Goal: Information Seeking & Learning: Understand process/instructions

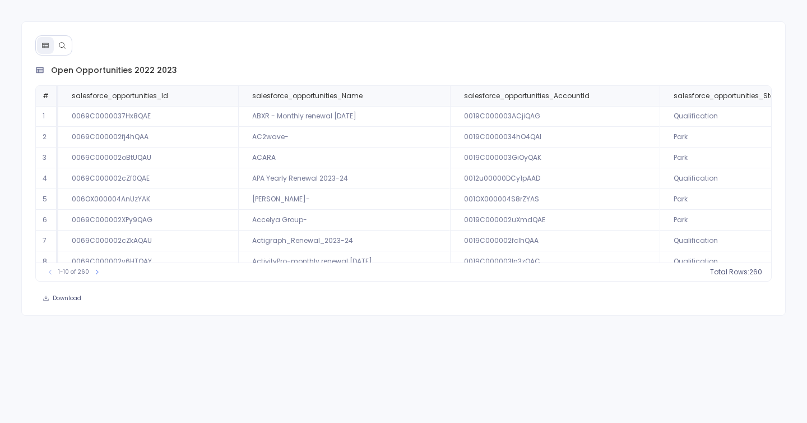
click at [58, 46] on icon at bounding box center [62, 45] width 8 height 8
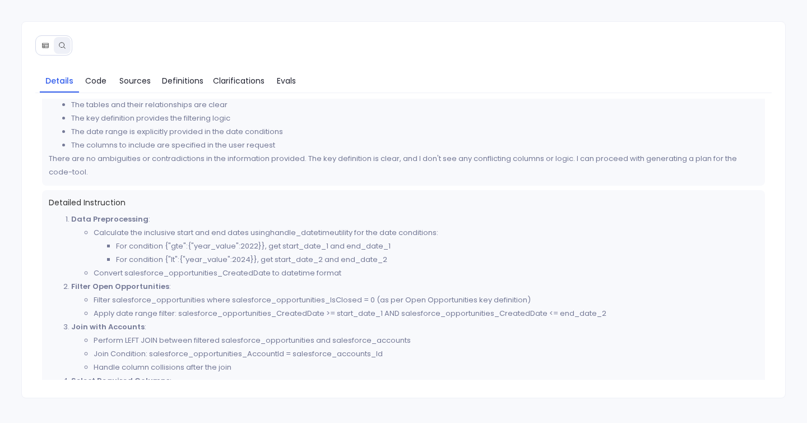
scroll to position [212, 0]
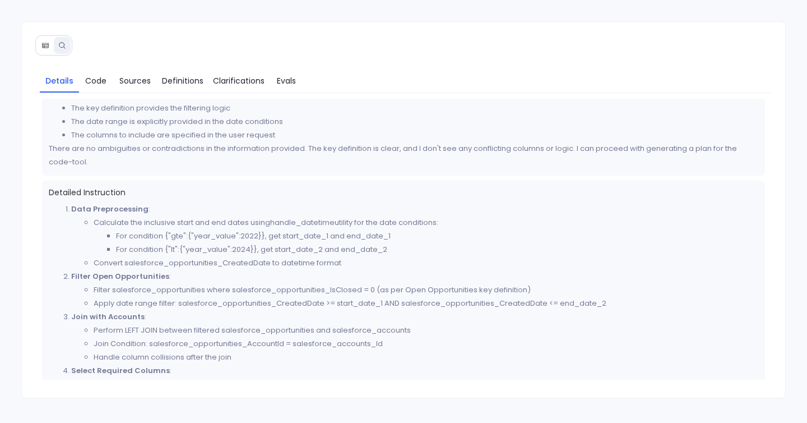
drag, startPoint x: 90, startPoint y: 215, endPoint x: 448, endPoint y: 273, distance: 362.3
click at [448, 273] on ol "Data Preprocessing : Calculate the inclusive start and end dates using handle_d…" at bounding box center [404, 383] width 710 height 363
click at [448, 273] on li "Filter Open Opportunities : Filter salesforce_opportunities where salesforce_op…" at bounding box center [415, 290] width 688 height 40
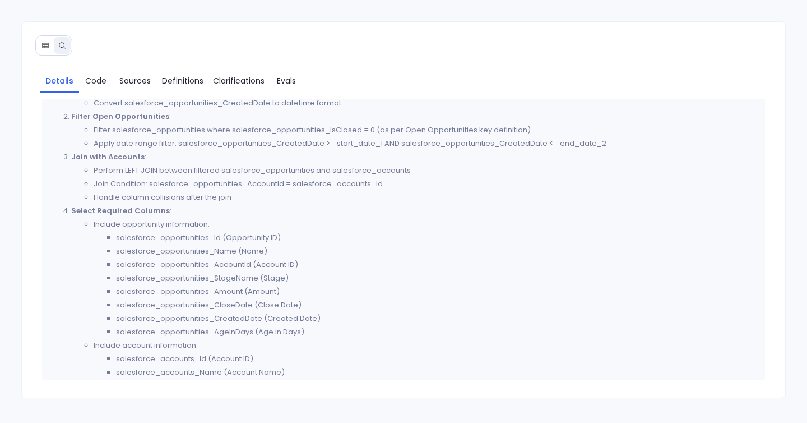
scroll to position [405, 0]
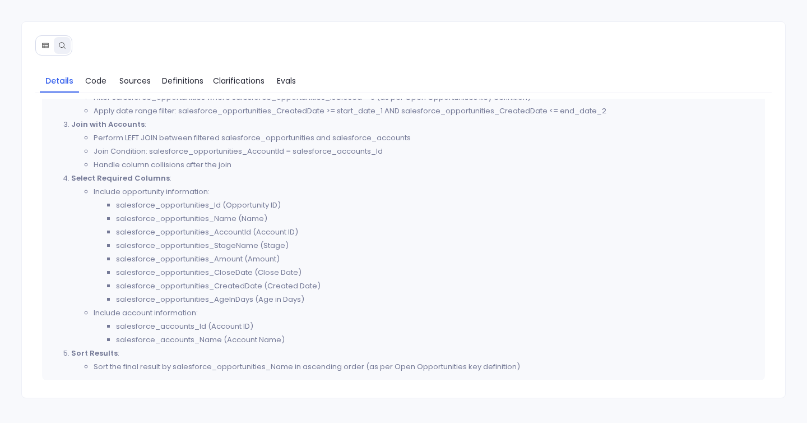
click at [205, 303] on li "salesforce_opportunities_AgeInDays (Age in Days)" at bounding box center [437, 299] width 643 height 13
